Goal: Transaction & Acquisition: Subscribe to service/newsletter

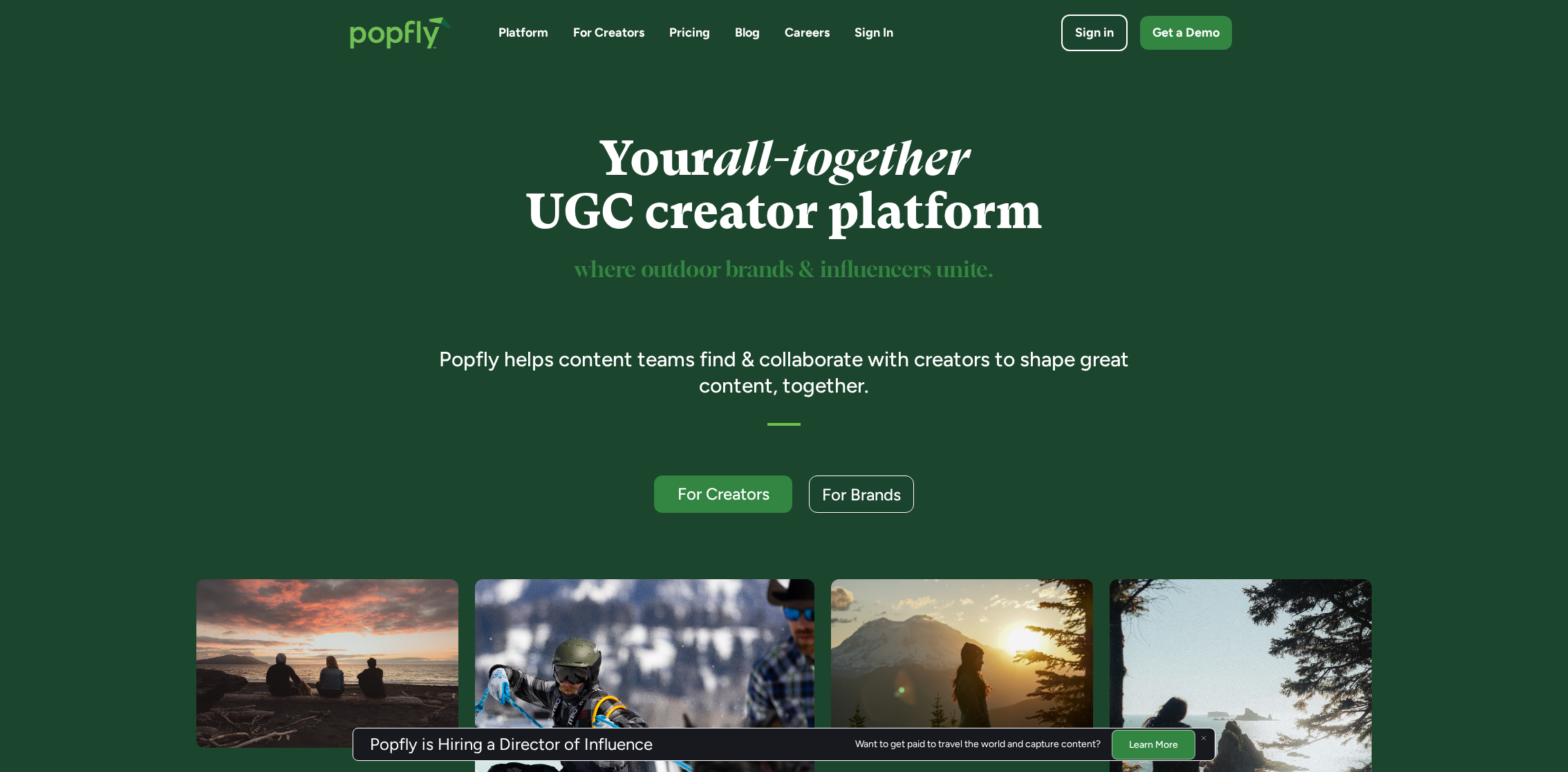
click at [604, 34] on link "For Creators" at bounding box center [608, 32] width 71 height 17
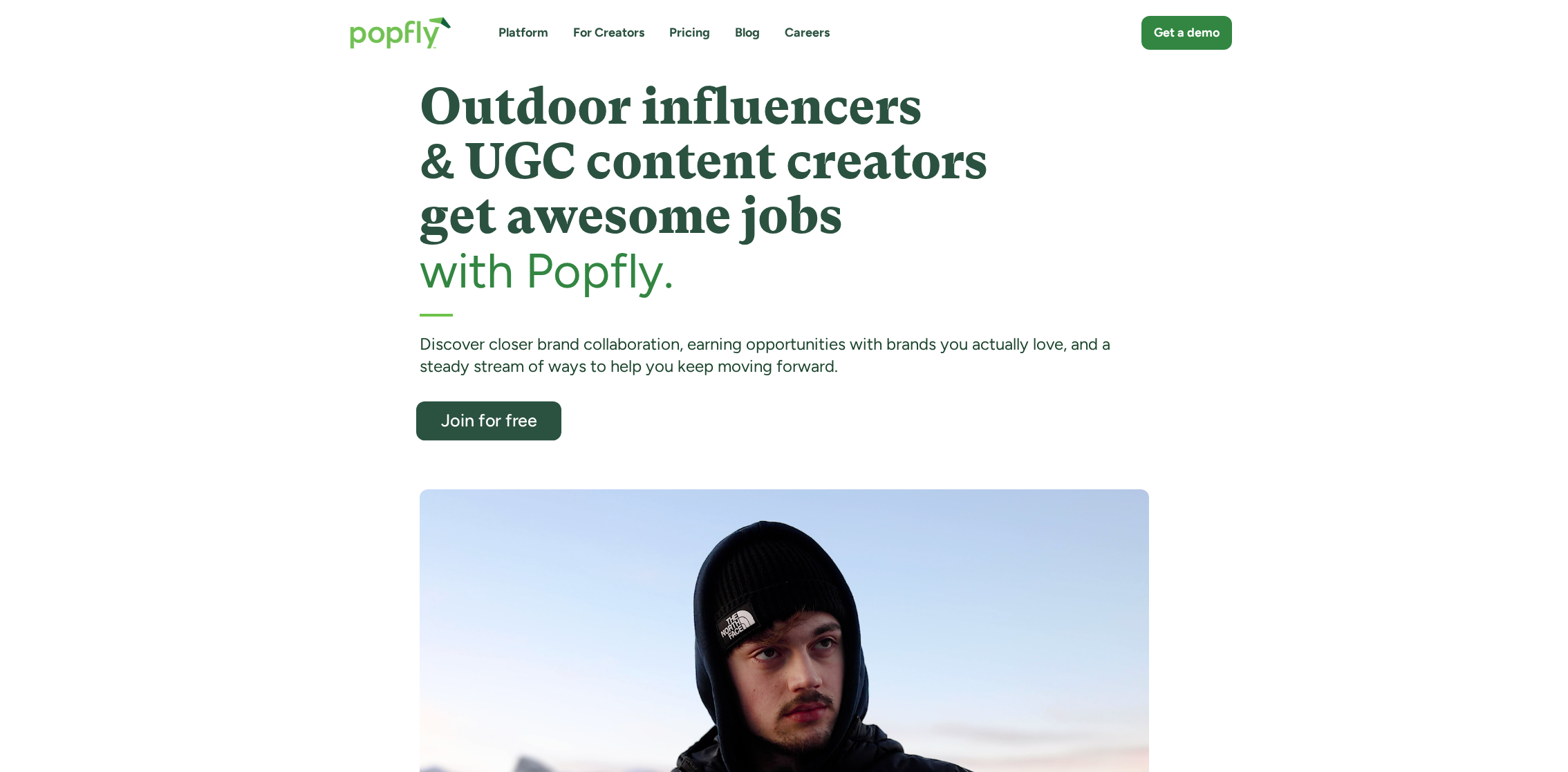
click at [514, 421] on div "Join for free" at bounding box center [488, 421] width 119 height 18
